Goal: Information Seeking & Learning: Learn about a topic

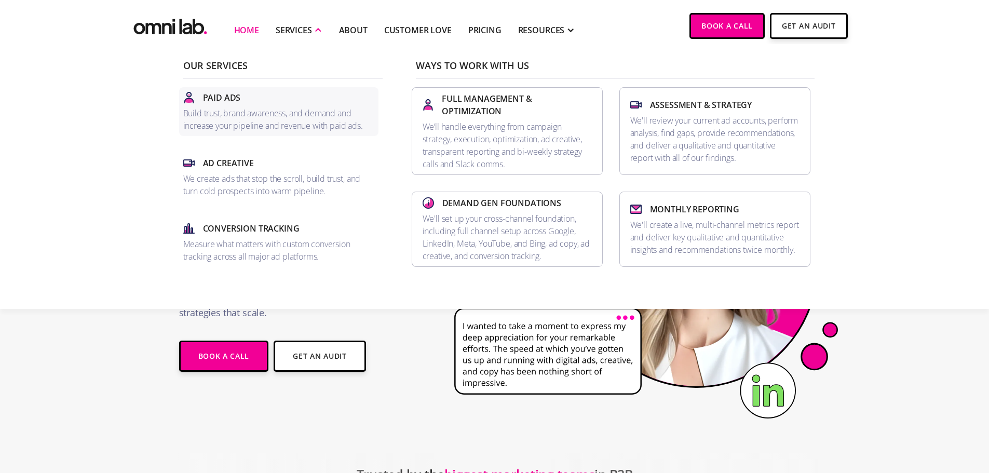
click at [226, 107] on p "Build trust, brand awareness, and demand and increase your pipeline and revenue…" at bounding box center [278, 119] width 191 height 25
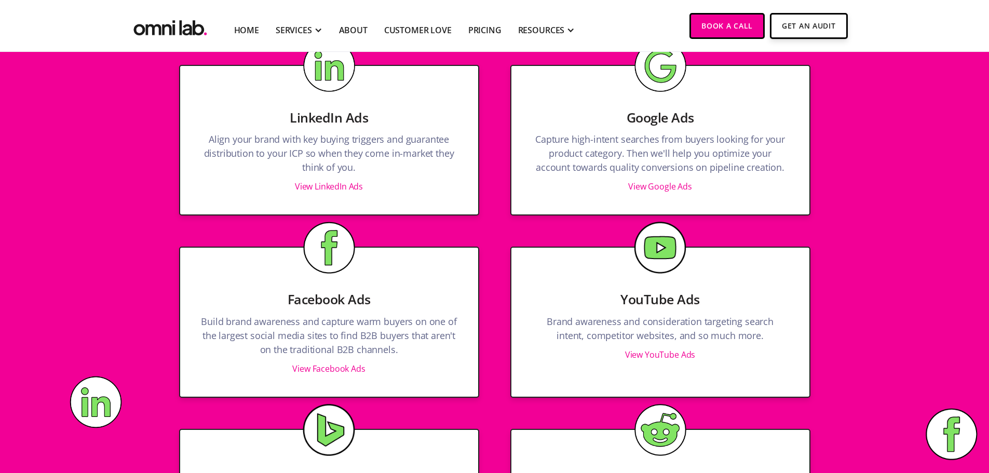
scroll to position [1090, 0]
